Goal: Check status: Check status

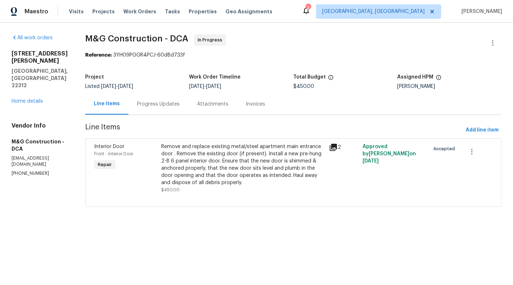
click at [169, 106] on div "Progress Updates" at bounding box center [158, 104] width 43 height 7
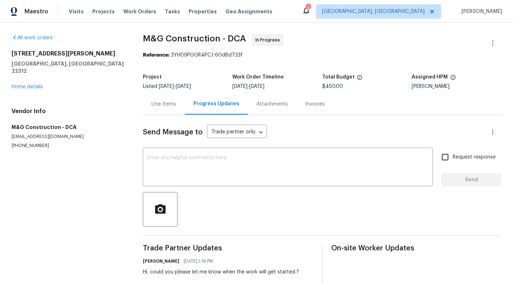
scroll to position [11, 0]
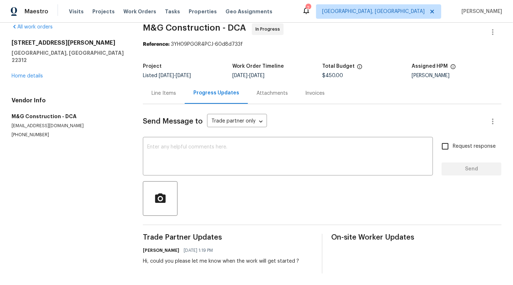
click at [156, 95] on div "Line Items" at bounding box center [163, 93] width 25 height 7
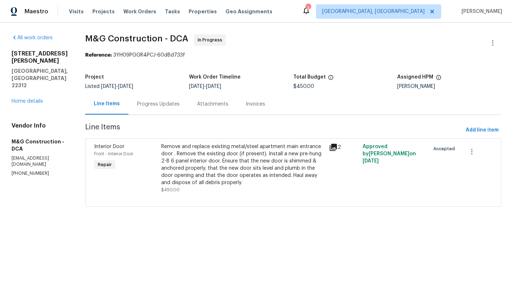
click at [201, 160] on div "Remove and replace existing metal/steel apartment main entrance door . Remove t…" at bounding box center [242, 164] width 163 height 43
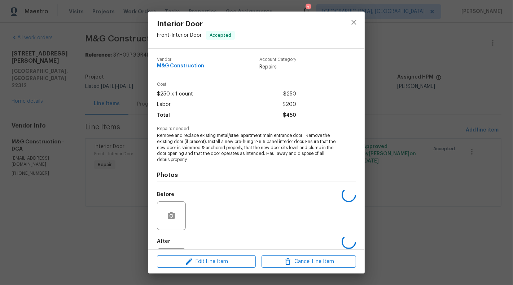
scroll to position [35, 0]
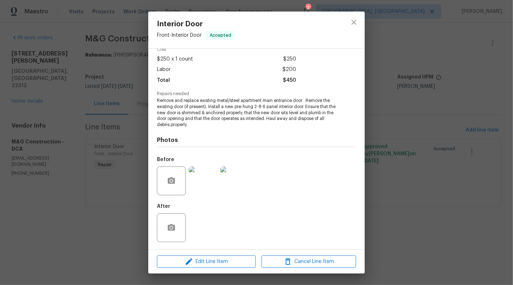
click at [69, 183] on div "Interior Door Front - Interior Door Accepted Vendor M&G Construction Account Ca…" at bounding box center [256, 142] width 513 height 285
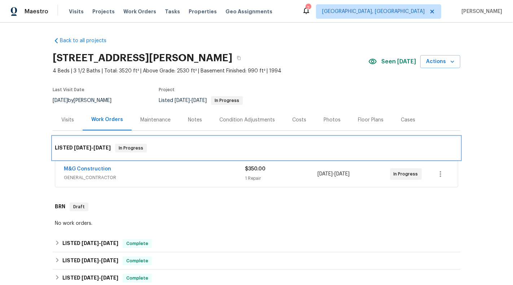
click at [281, 158] on div "LISTED 8/15/25 - 8/15/25 In Progress" at bounding box center [256, 148] width 407 height 23
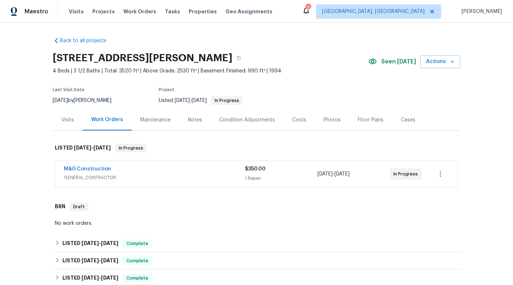
click at [282, 172] on div "$350.00 1 Repair" at bounding box center [281, 174] width 72 height 17
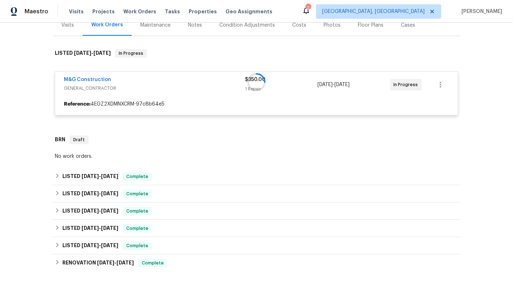
scroll to position [96, 0]
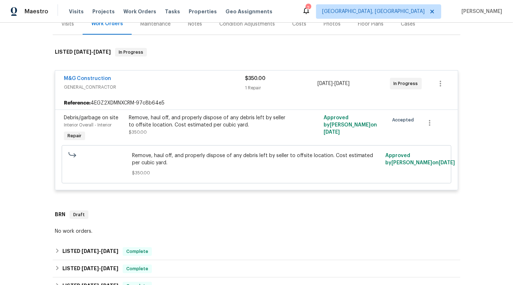
click at [217, 131] on div "Remove, haul off, and properly dispose of any debris left by seller to offsite …" at bounding box center [208, 125] width 158 height 22
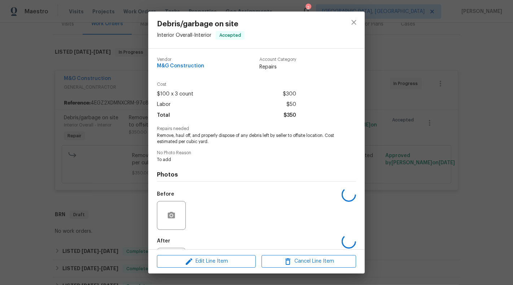
scroll to position [35, 0]
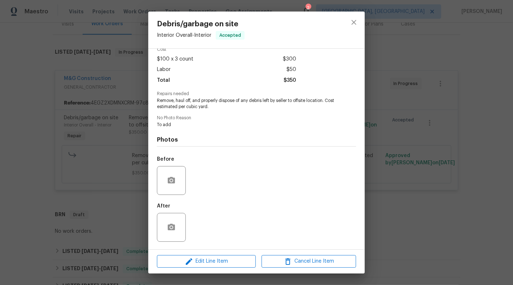
click at [423, 234] on div "Debris/garbage on site Interior Overall - Interior Accepted Vendor M&G Construc…" at bounding box center [256, 142] width 513 height 285
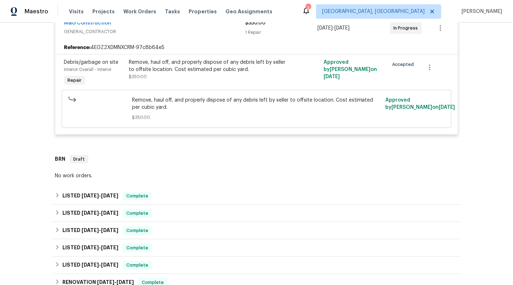
scroll to position [156, 0]
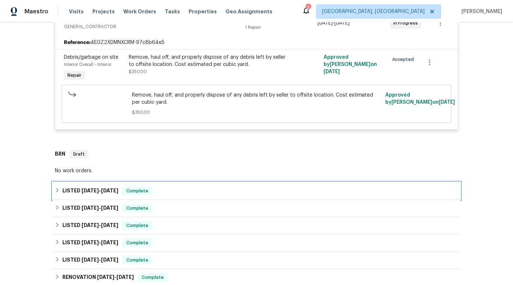
click at [173, 194] on div "LISTED 8/14/25 - 8/14/25 Complete" at bounding box center [256, 191] width 403 height 9
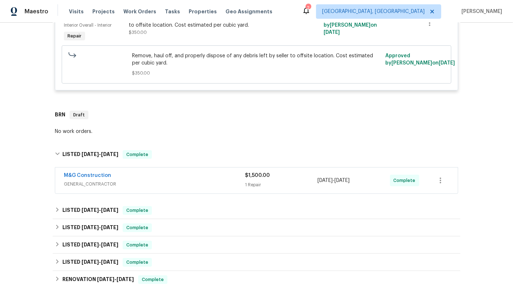
click at [229, 181] on span "GENERAL_CONTRACTOR" at bounding box center [154, 184] width 181 height 7
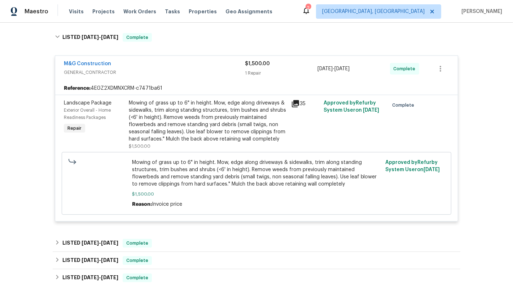
scroll to position [321, 0]
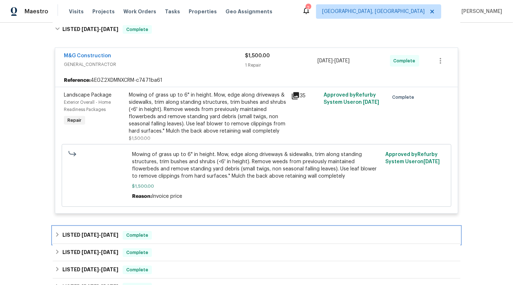
click at [203, 235] on div "LISTED 8/7/25 - 8/11/25 Complete" at bounding box center [256, 235] width 403 height 9
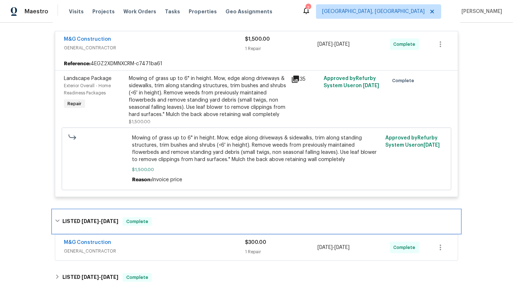
scroll to position [344, 0]
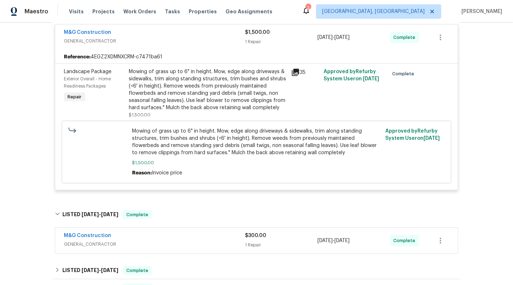
click at [203, 238] on div "M&G Construction" at bounding box center [154, 236] width 181 height 9
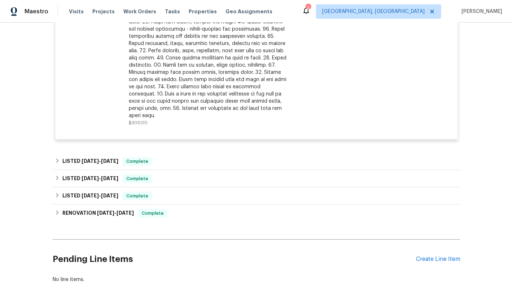
scroll to position [697, 0]
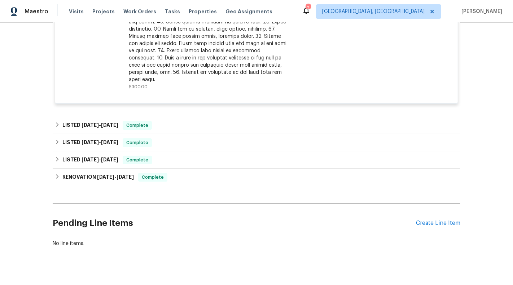
click at [198, 138] on div "LISTED 6/21/25 - 6/21/25 Complete" at bounding box center [256, 142] width 403 height 9
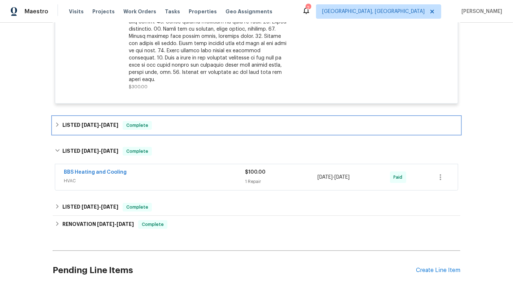
click at [196, 123] on div "LISTED 7/1/25 - 7/1/25 Complete" at bounding box center [256, 125] width 407 height 17
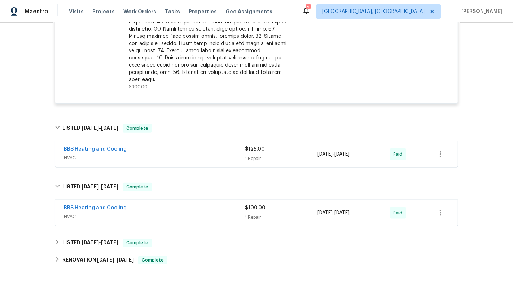
click at [203, 153] on div "BBS Heating and Cooling HVAC" at bounding box center [154, 154] width 181 height 17
